Goal: Navigation & Orientation: Find specific page/section

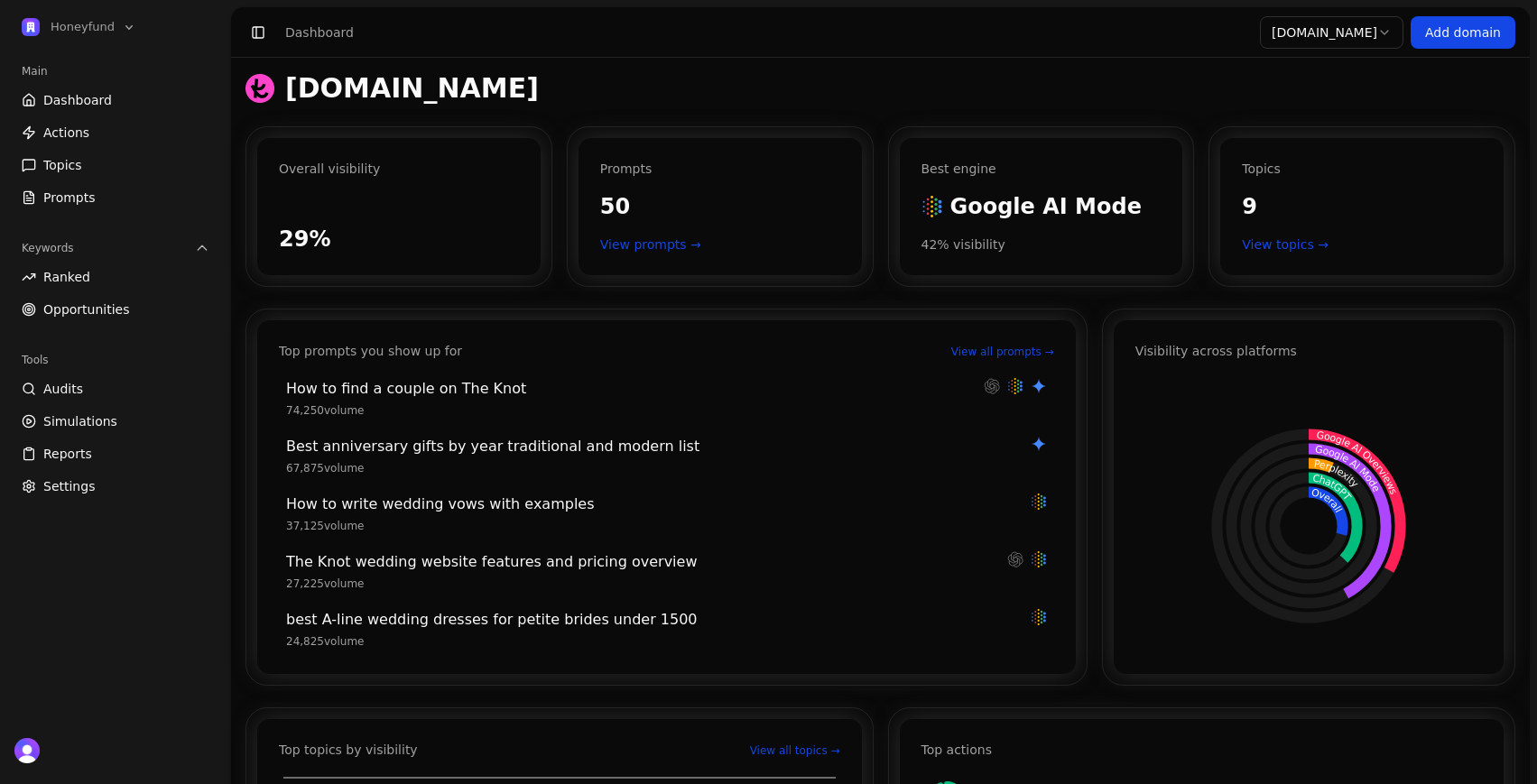
click at [83, 95] on span "Dashboard" at bounding box center [77, 100] width 68 height 18
drag, startPoint x: 259, startPoint y: 25, endPoint x: 677, endPoint y: 53, distance: 418.9
click at [259, 25] on button "Toggle Sidebar" at bounding box center [258, 32] width 25 height 25
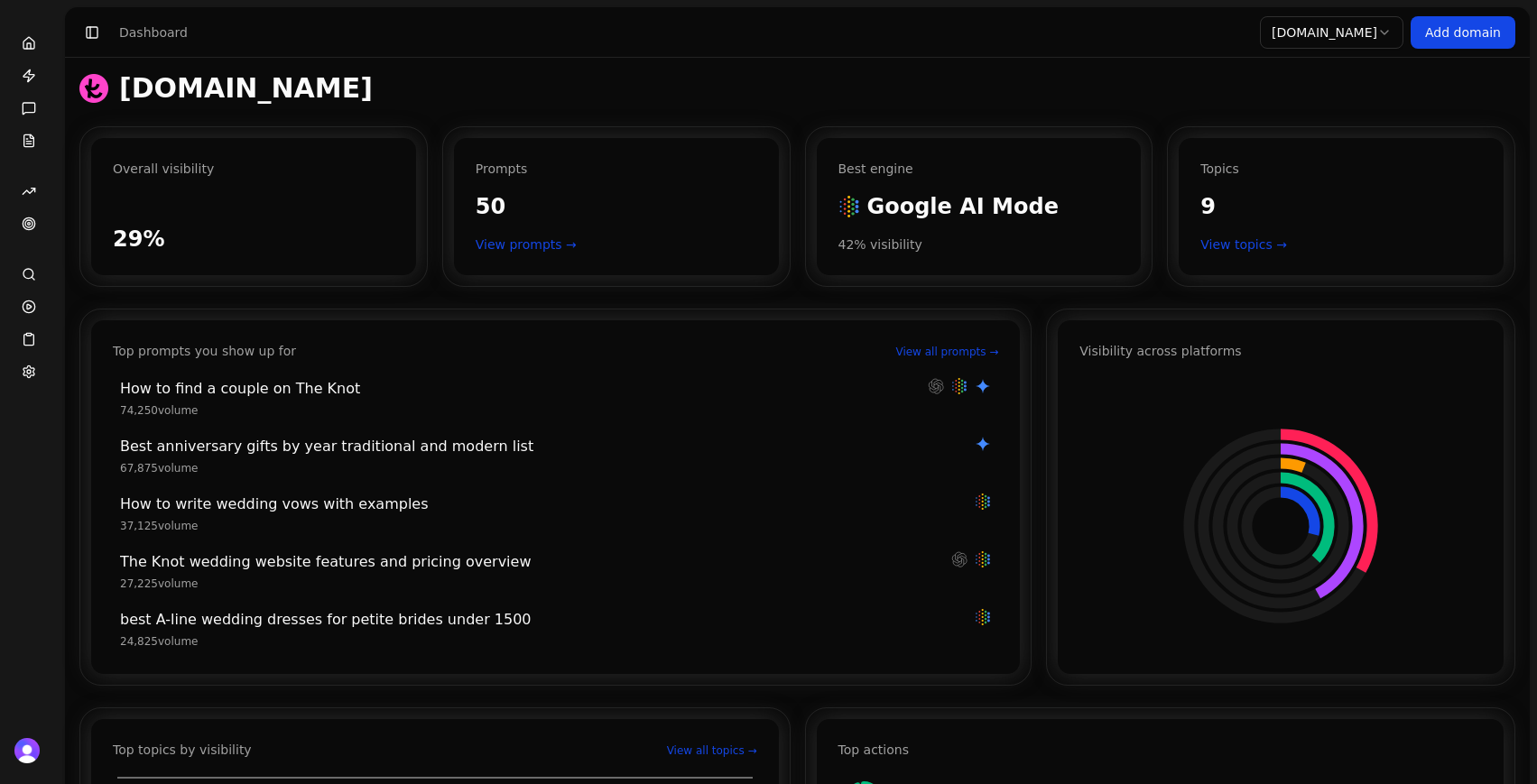
click at [27, 43] on icon at bounding box center [29, 46] width 4 height 6
click at [90, 31] on button "Toggle Sidebar" at bounding box center [92, 32] width 25 height 25
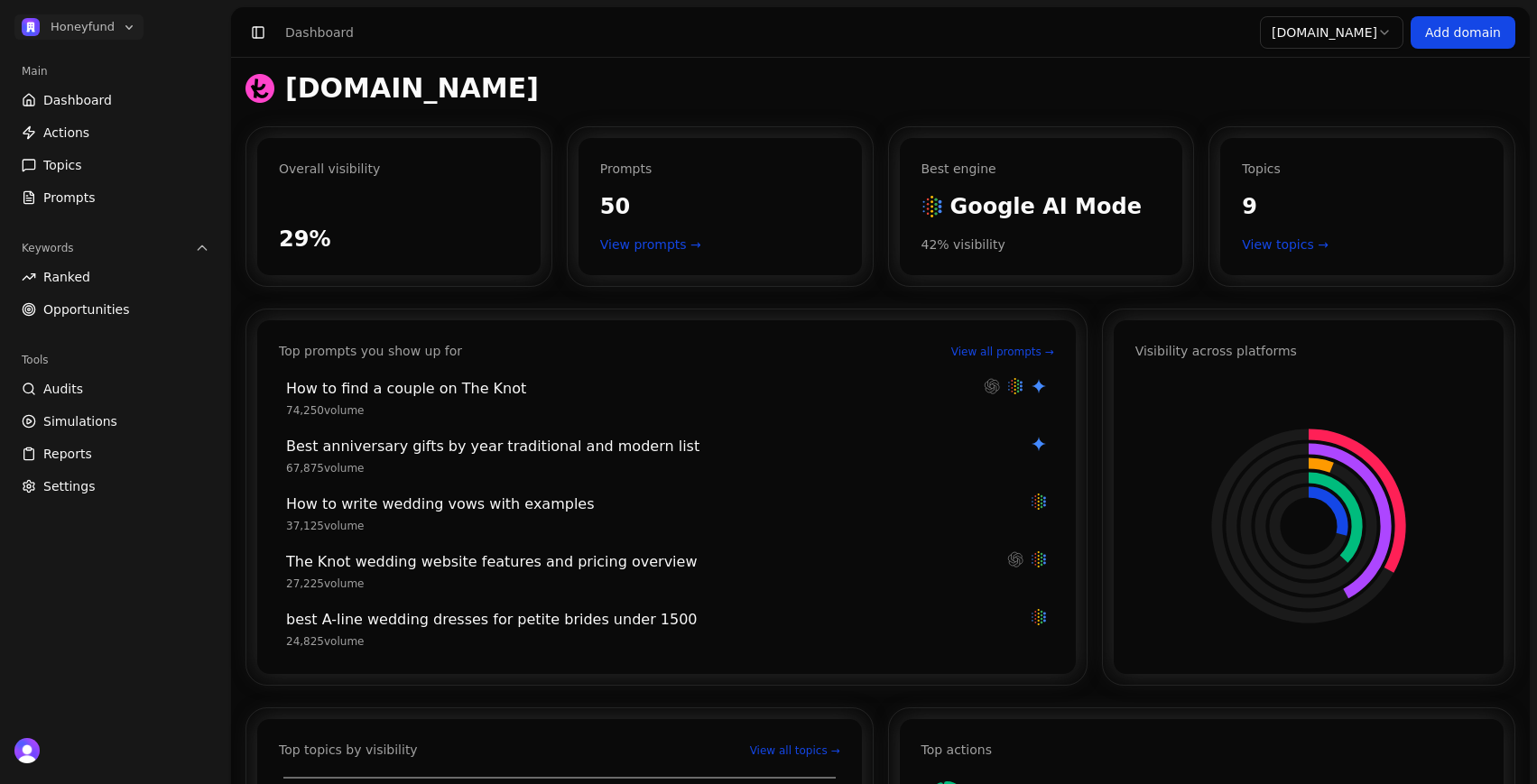
click at [111, 28] on span "Honeyfund" at bounding box center [83, 26] width 65 height 17
click at [94, 631] on div "Main Dashboard Actions Topics Prompts Keywords Ranked Opportunities Tools Audit…" at bounding box center [114, 390] width 216 height 681
click at [66, 386] on span "Audits" at bounding box center [63, 389] width 40 height 18
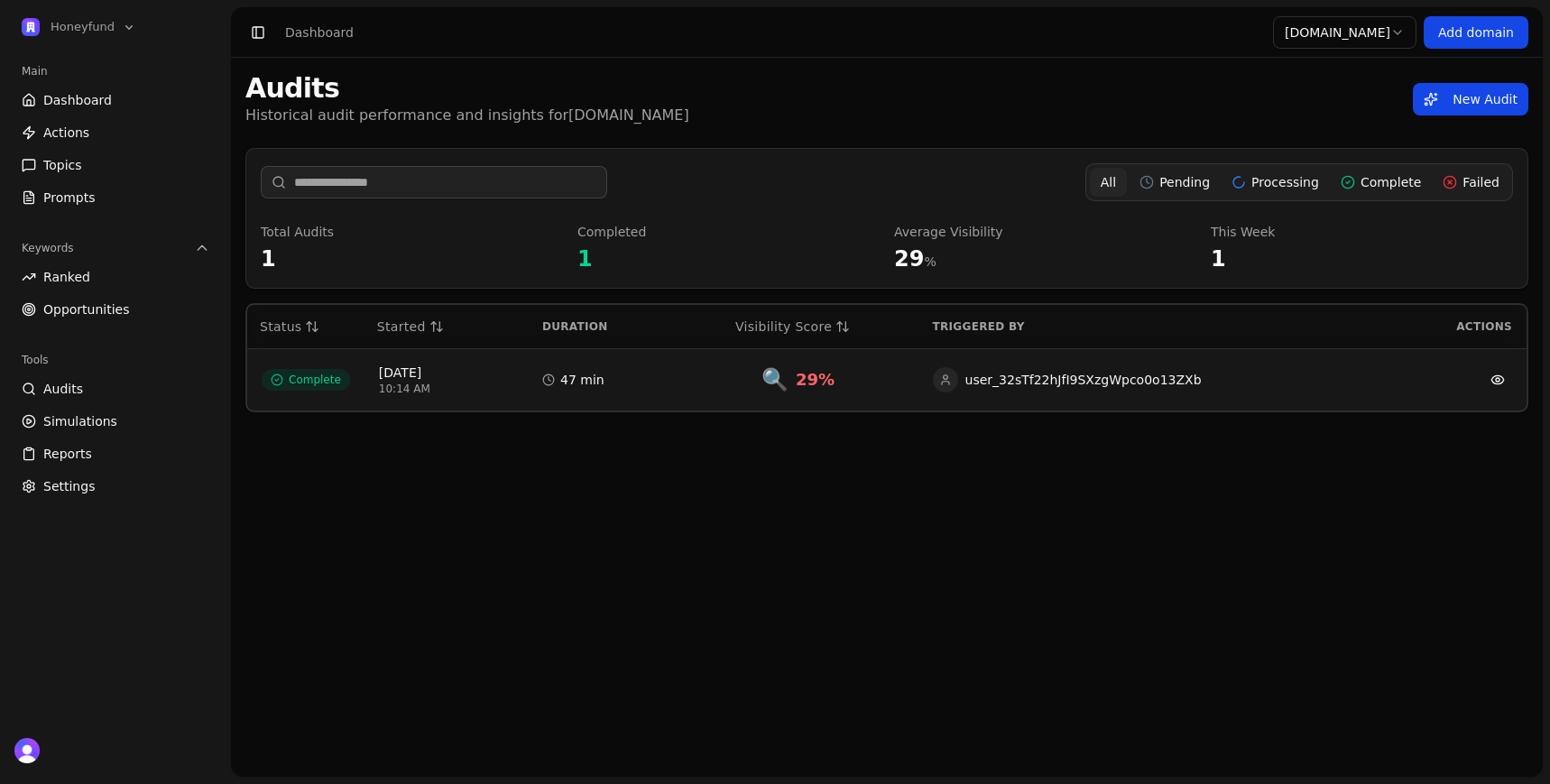
click at [52, 276] on span "Ranked" at bounding box center [66, 277] width 47 height 18
